Goal: Find specific page/section: Find specific page/section

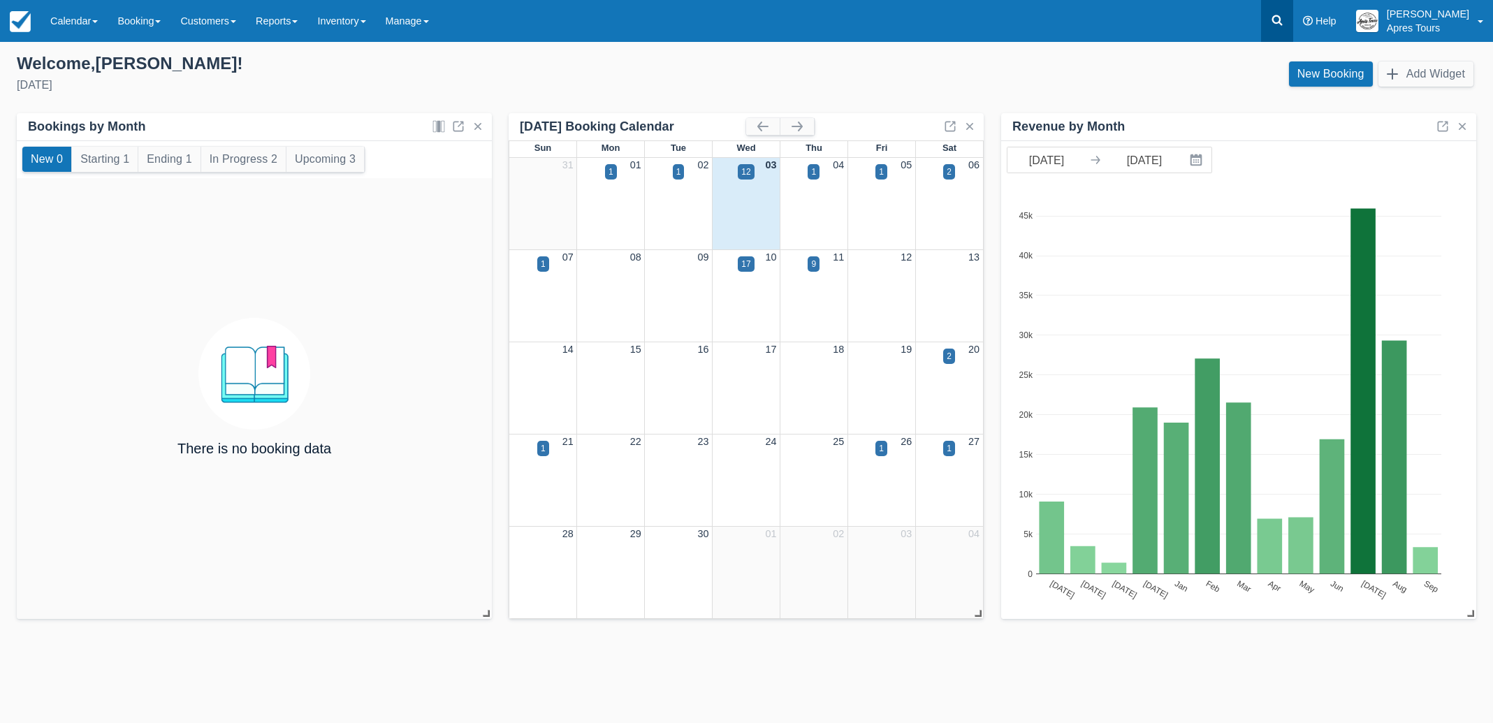
click at [1284, 19] on icon at bounding box center [1277, 20] width 14 height 14
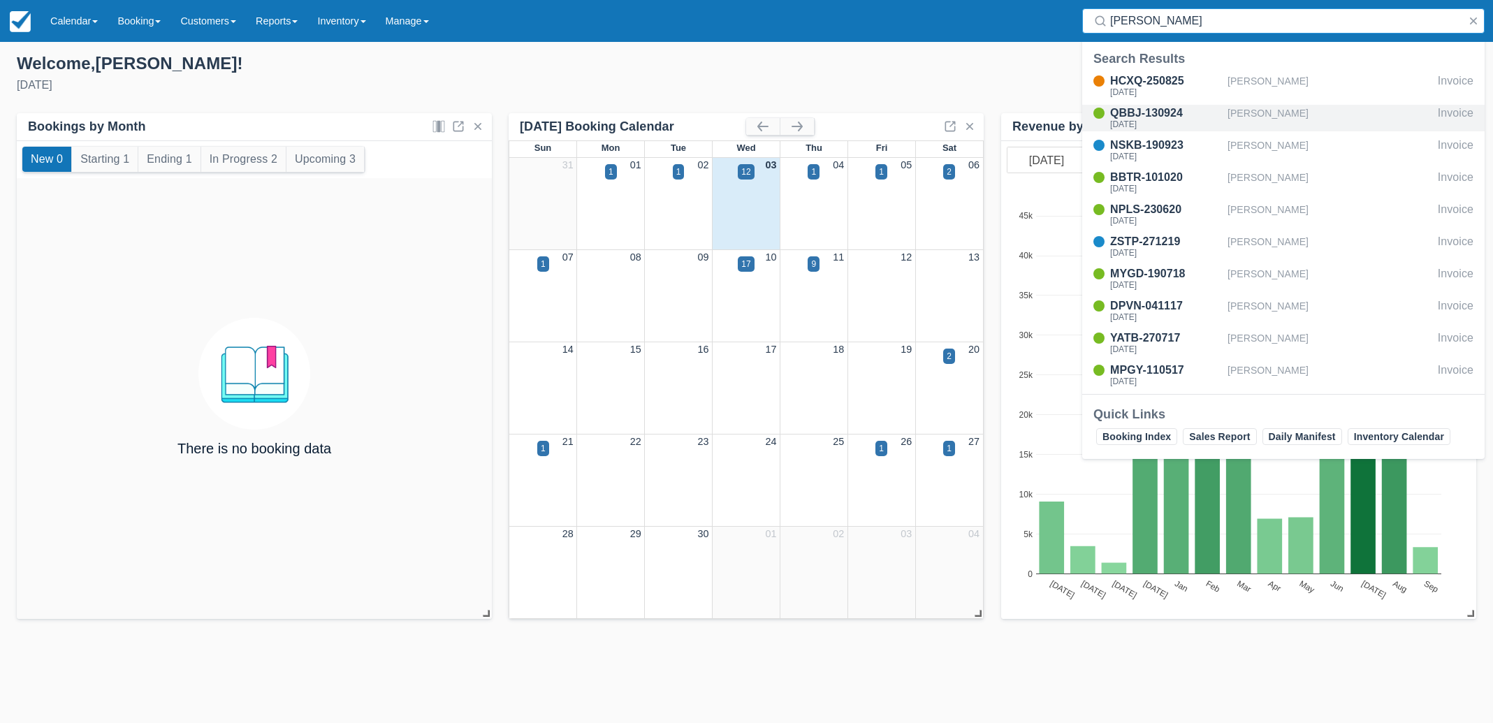
type input "[PERSON_NAME]"
click at [1278, 113] on div "[PERSON_NAME]" at bounding box center [1330, 118] width 205 height 27
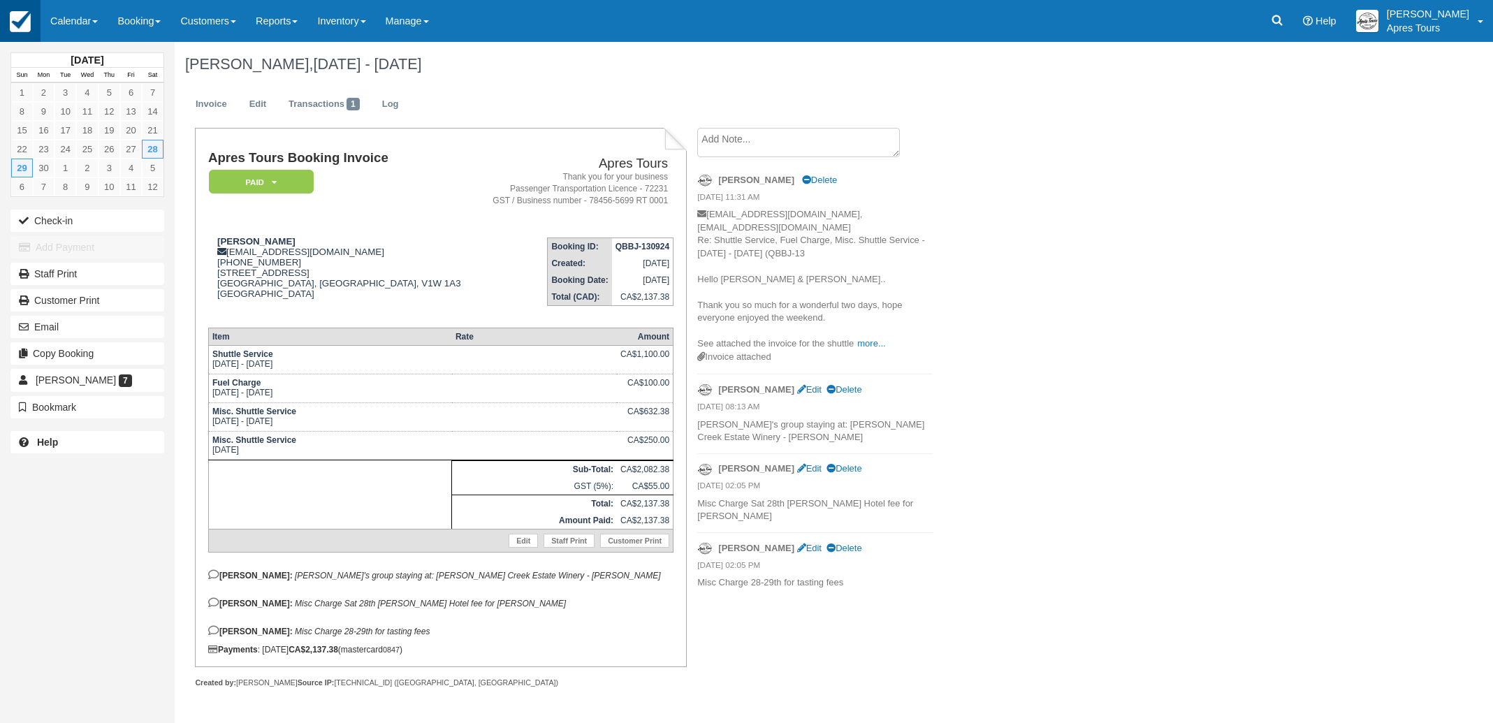
click at [28, 20] on img at bounding box center [20, 21] width 21 height 21
